Goal: Find contact information: Find contact information

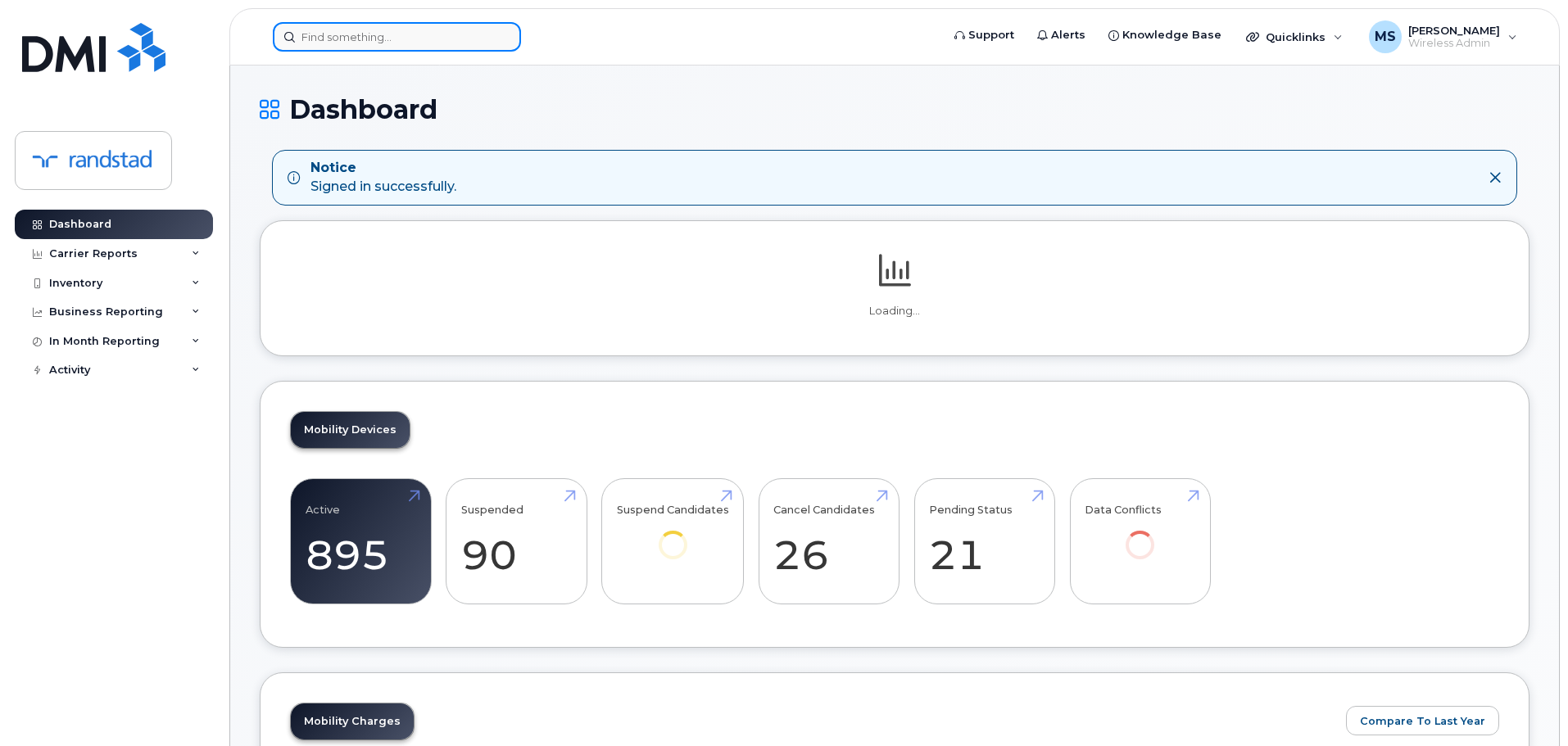
click at [443, 42] on input at bounding box center [396, 36] width 249 height 30
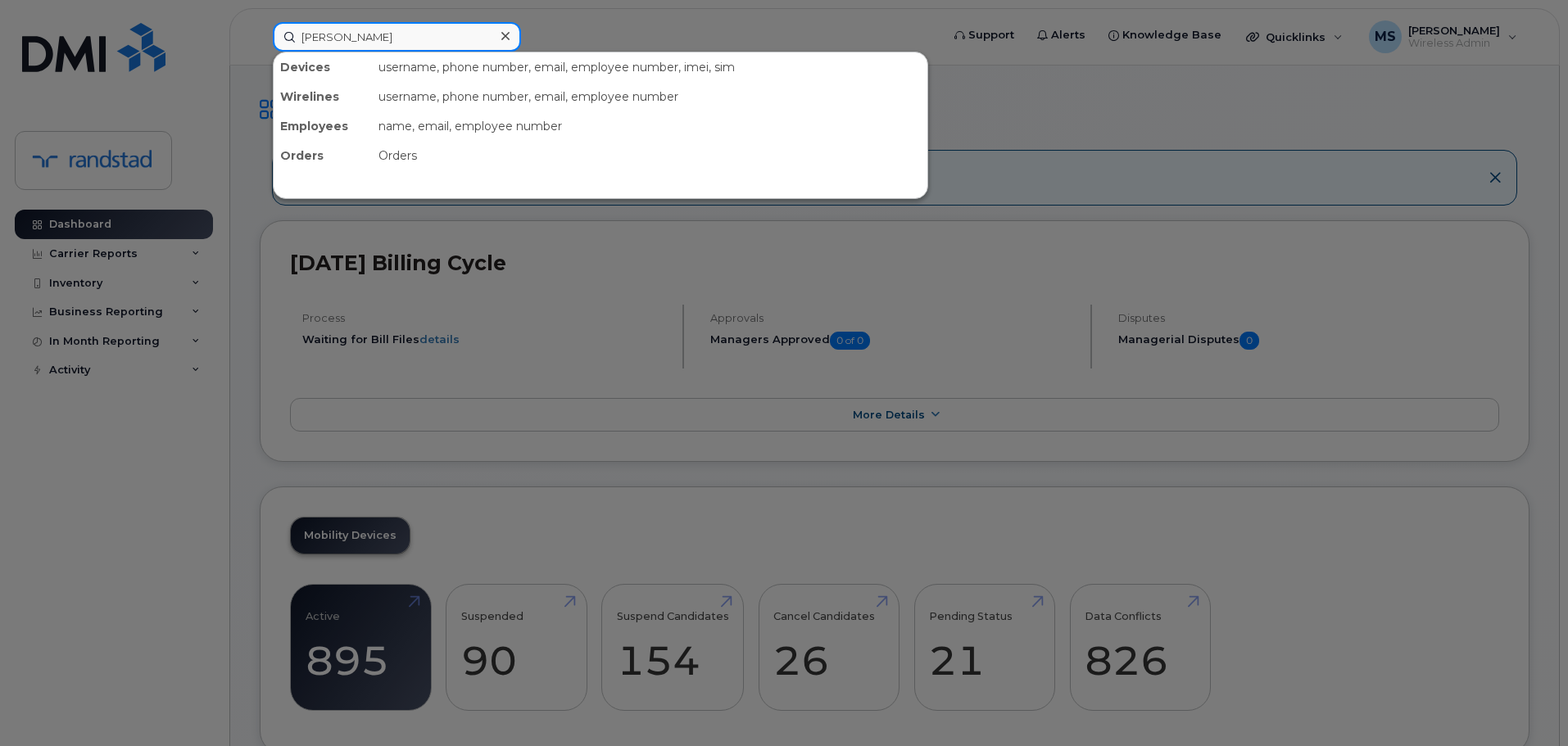
type input "[PERSON_NAME]"
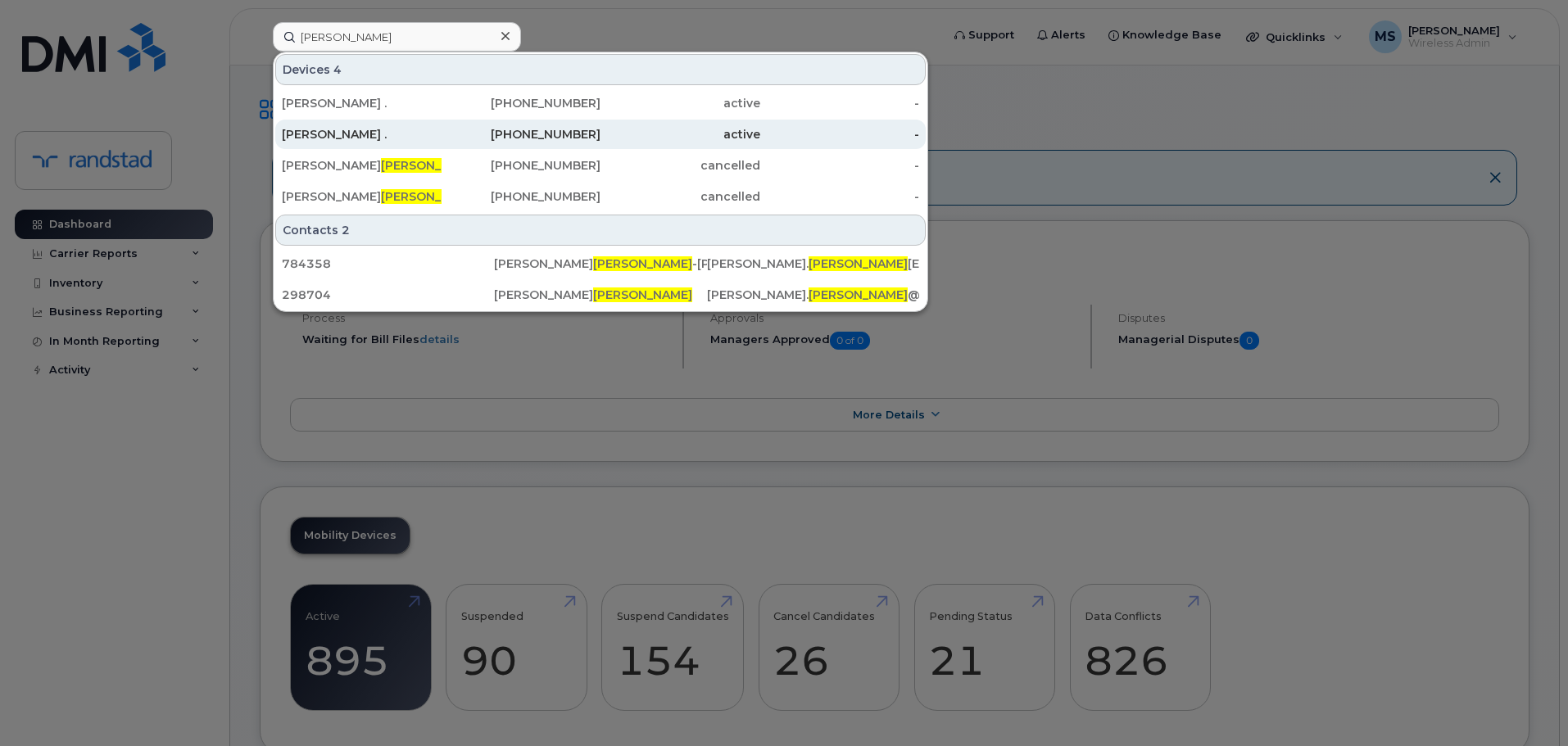
click at [401, 127] on div "[PERSON_NAME] ." at bounding box center [362, 133] width 160 height 16
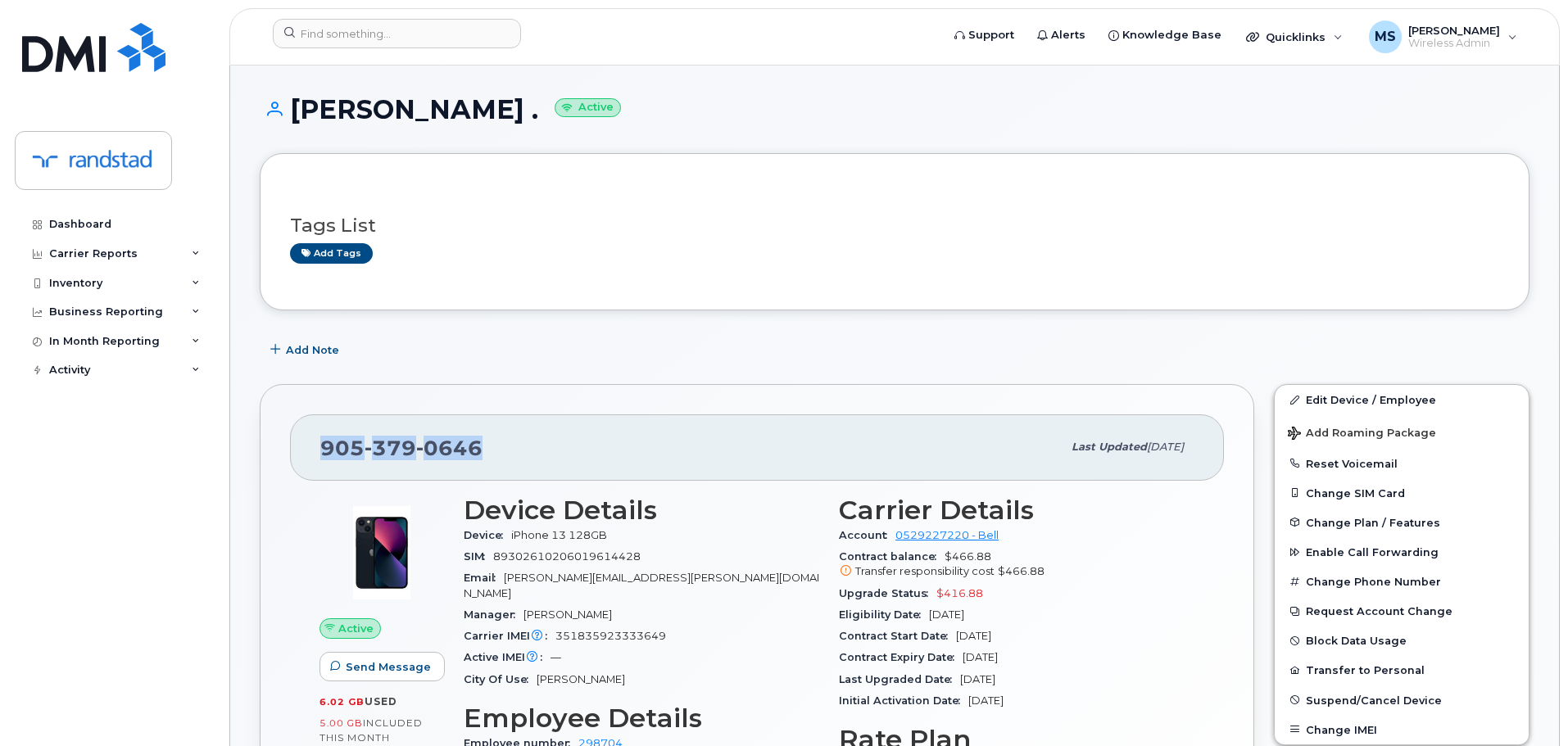
drag, startPoint x: 510, startPoint y: 442, endPoint x: 303, endPoint y: 441, distance: 207.0
click at [303, 441] on div "905 379 0646 Last updated Aug 19, 2025" at bounding box center [756, 447] width 934 height 66
copy span "905 379 0646"
